Goal: Navigation & Orientation: Find specific page/section

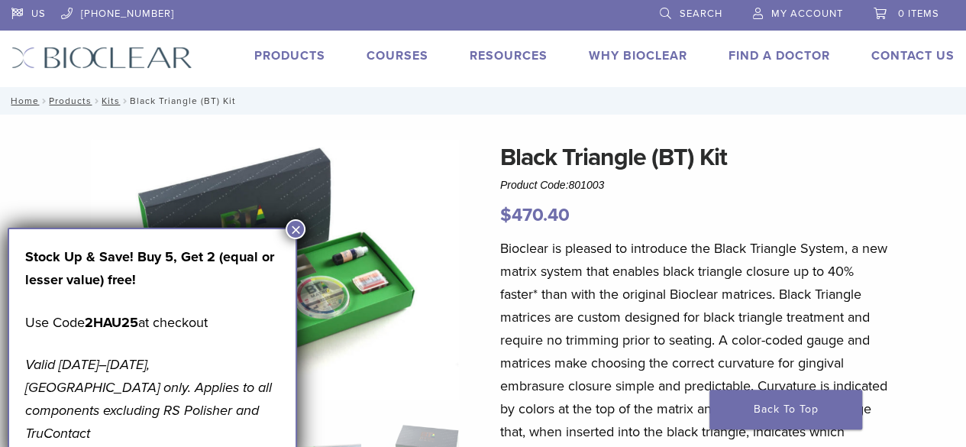
click at [293, 58] on link "Products" at bounding box center [289, 55] width 71 height 15
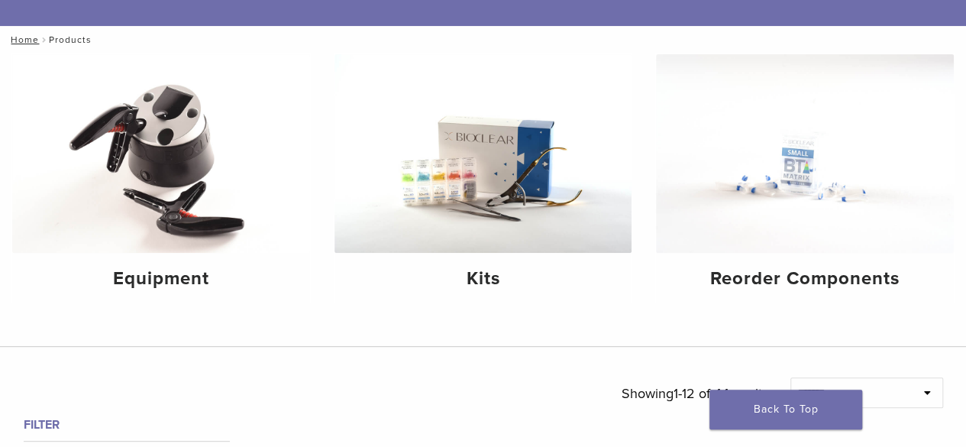
scroll to position [148, 0]
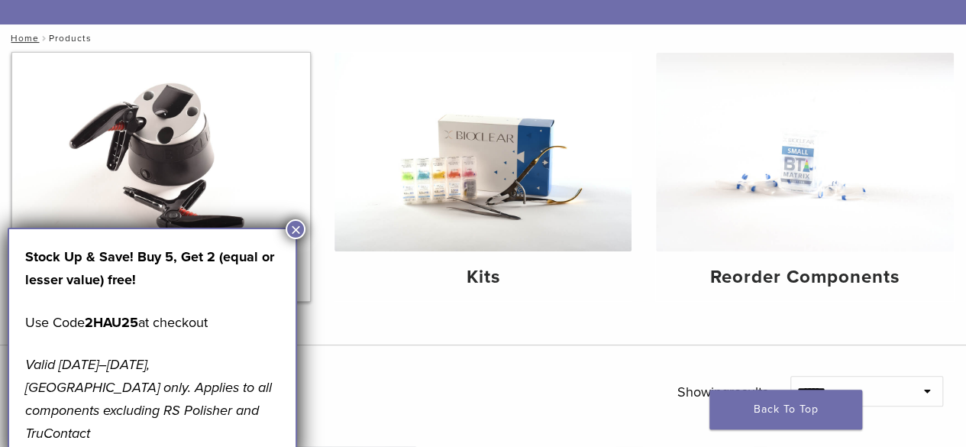
click at [165, 184] on img at bounding box center [161, 152] width 298 height 198
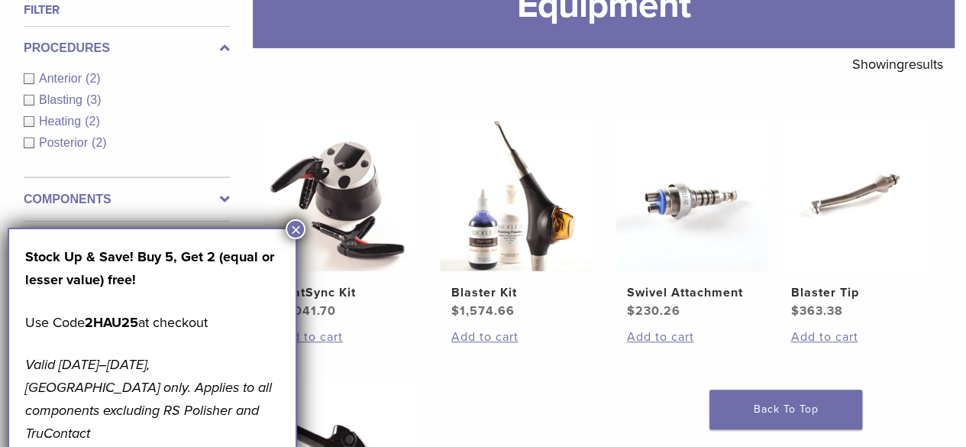
scroll to position [239, 0]
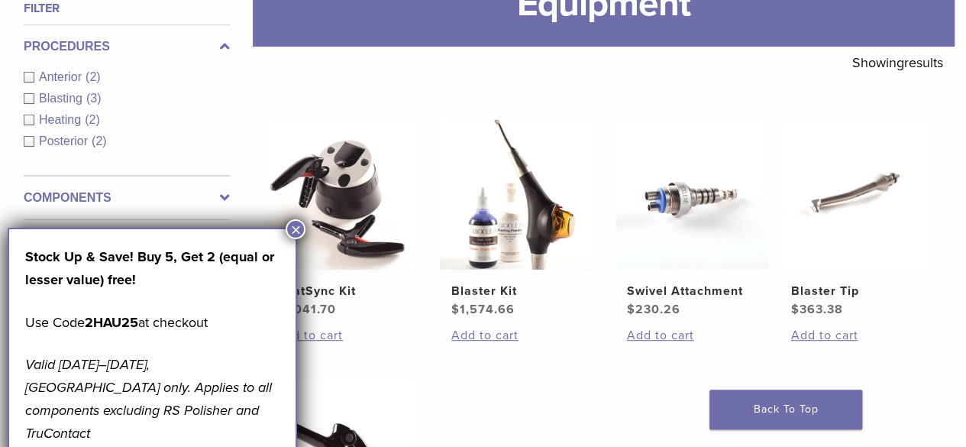
click at [81, 80] on span "Anterior" at bounding box center [62, 76] width 47 height 13
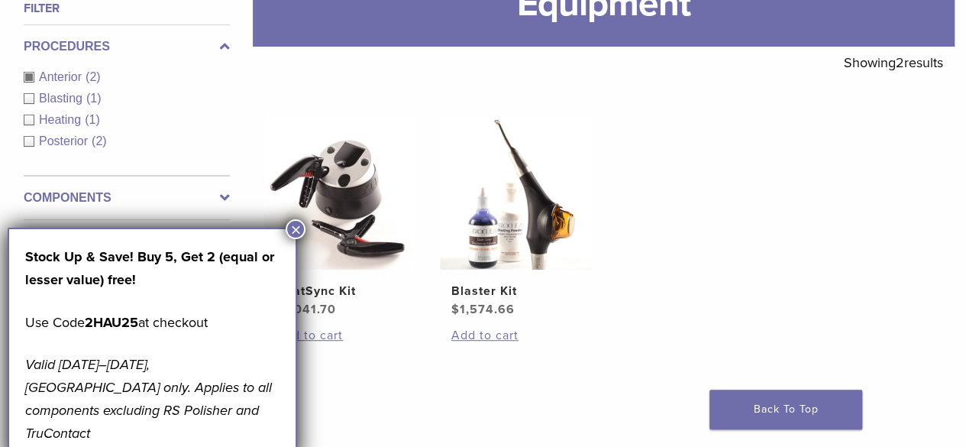
click at [295, 237] on button "×" at bounding box center [295, 229] width 20 height 20
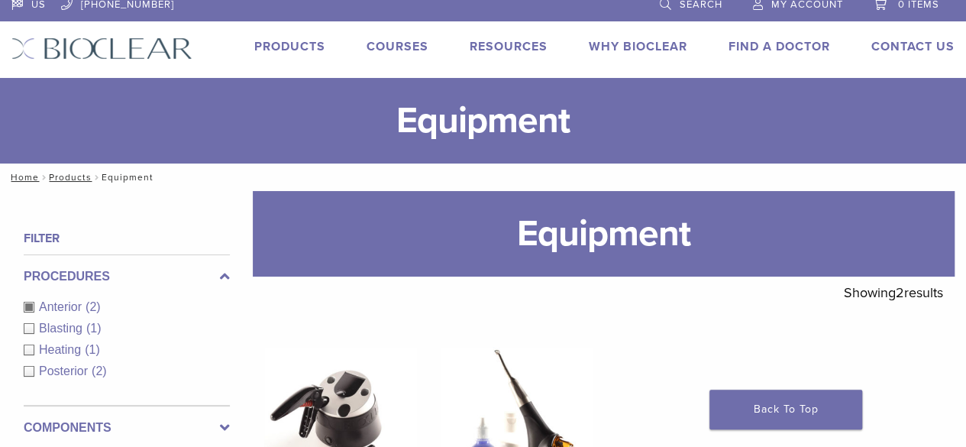
scroll to position [8, 0]
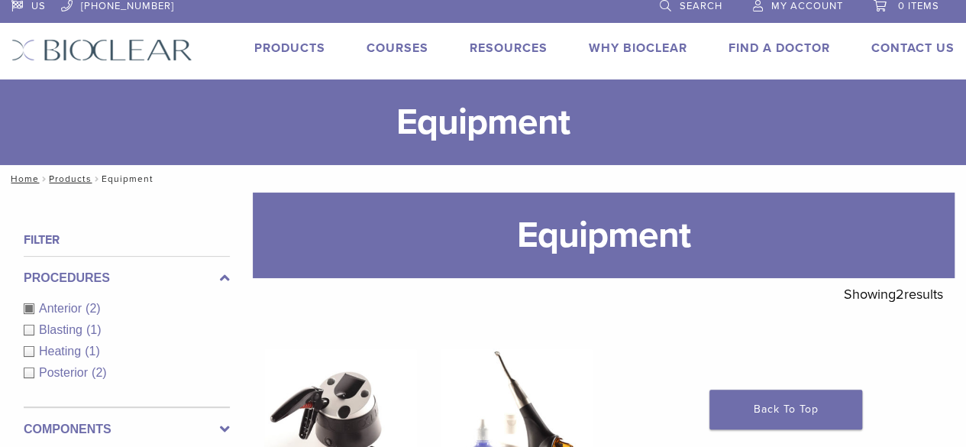
click at [301, 50] on link "Products" at bounding box center [289, 47] width 71 height 15
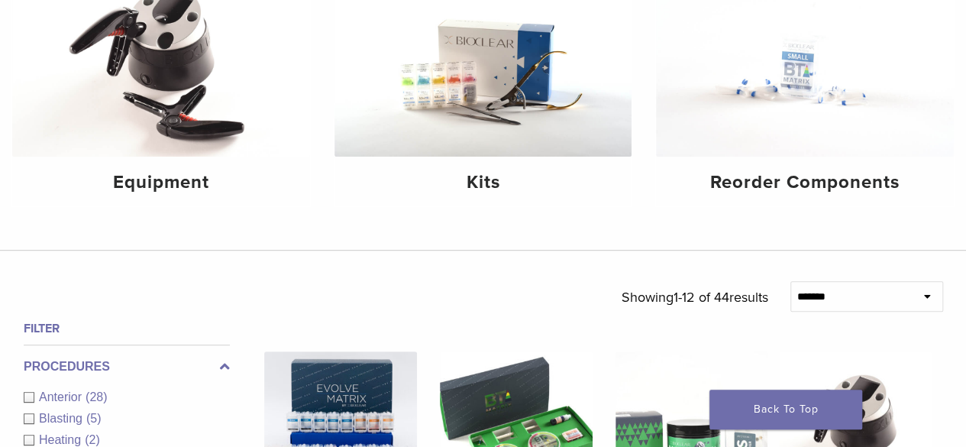
scroll to position [253, 0]
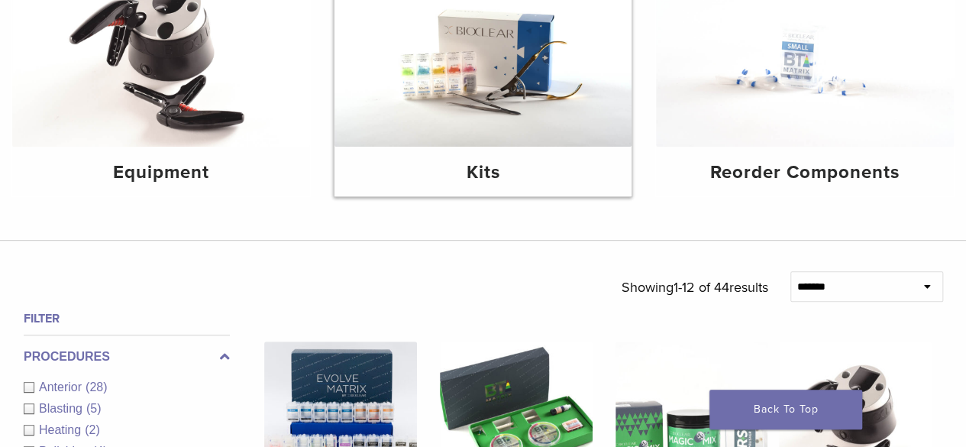
click at [463, 126] on img at bounding box center [483, 47] width 298 height 198
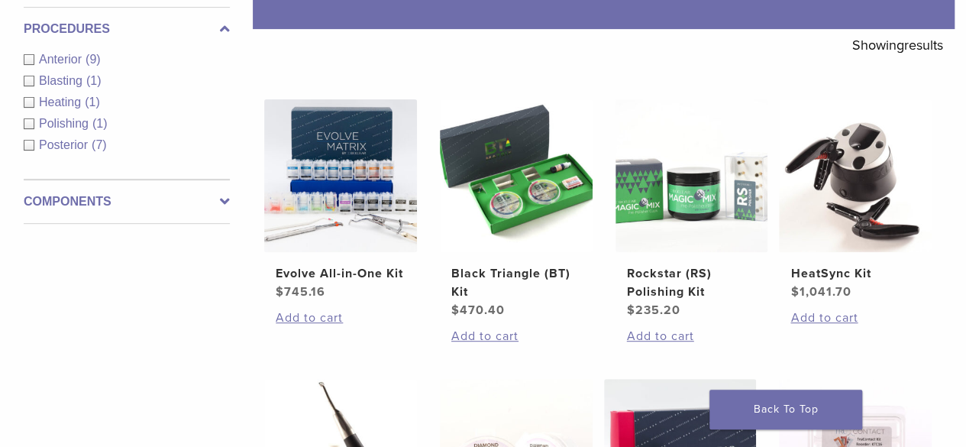
scroll to position [256, 0]
